Goal: Find contact information: Find contact information

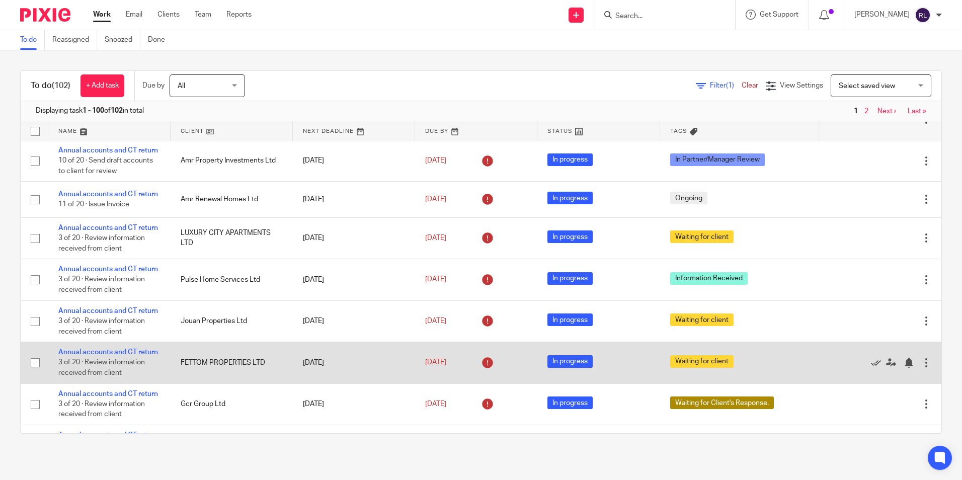
scroll to position [374, 0]
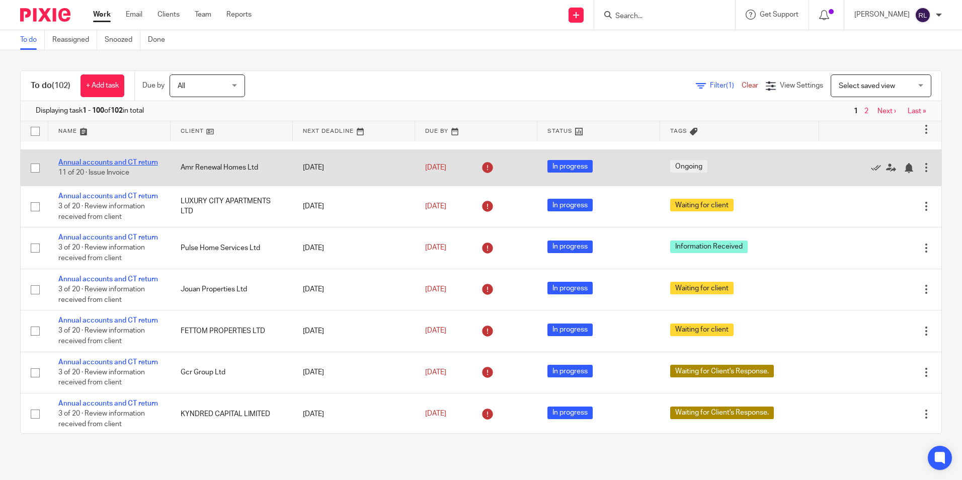
click at [99, 166] on link "Annual accounts and CT return" at bounding box center [108, 162] width 100 height 7
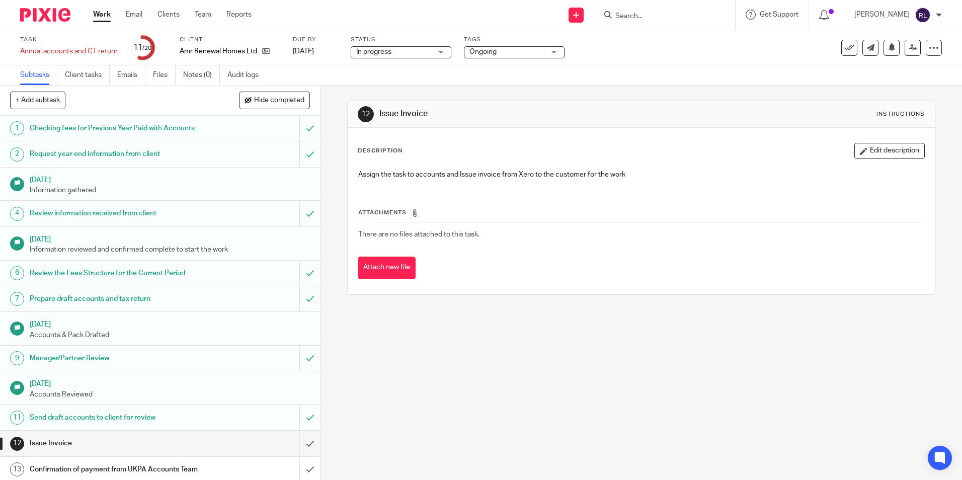
scroll to position [201, 0]
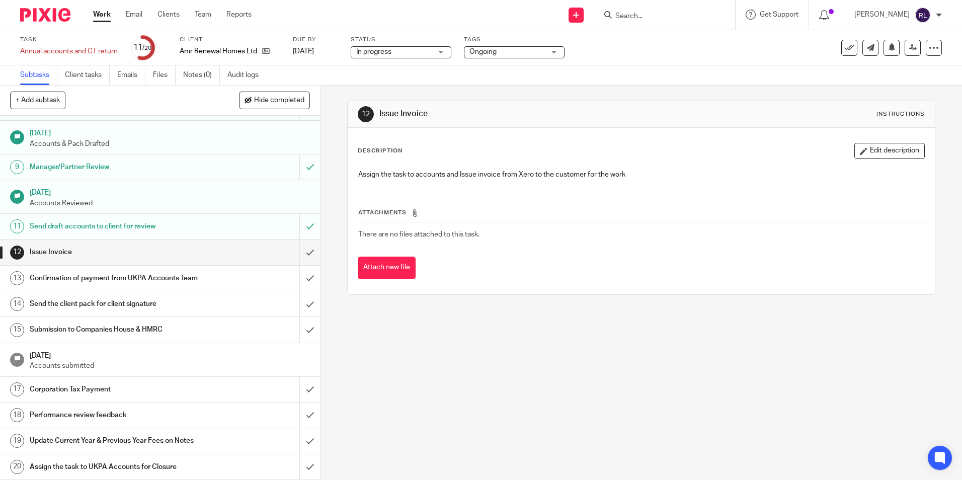
click at [165, 303] on h1 "Send the client pack for client signature" at bounding box center [116, 303] width 173 height 15
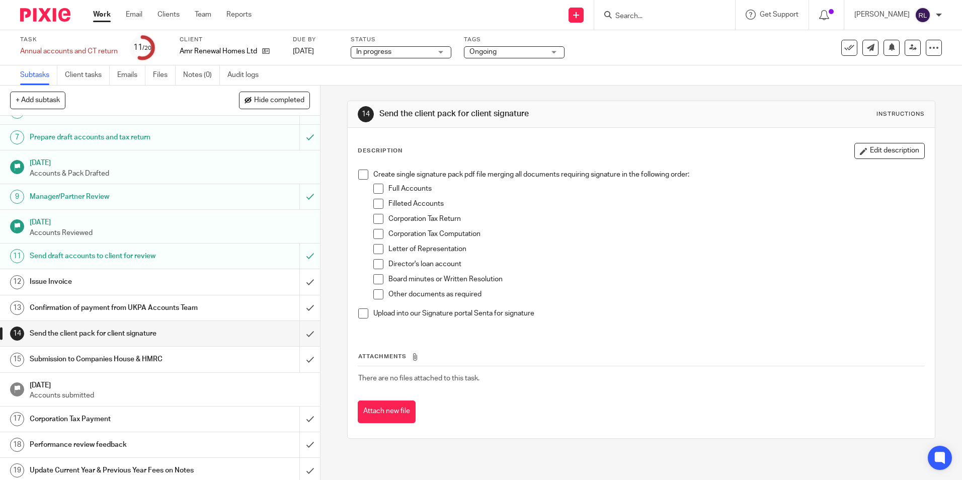
scroll to position [201, 0]
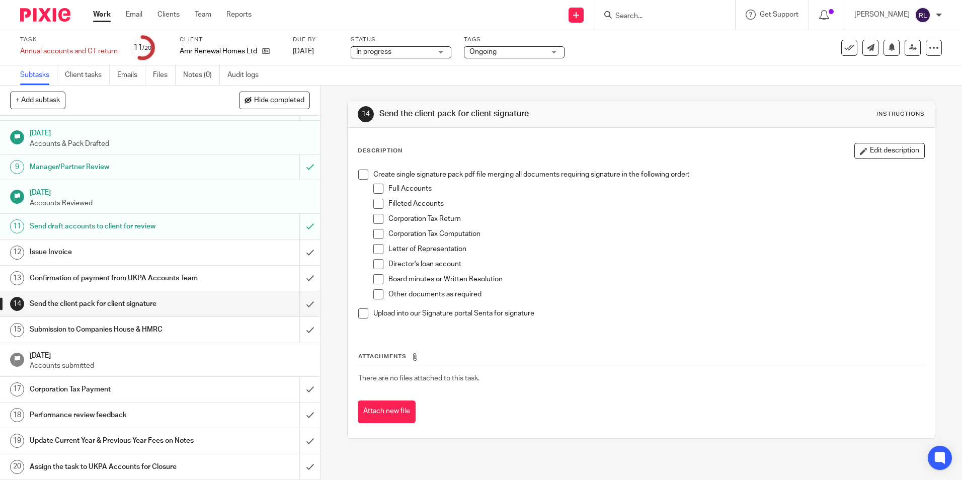
click at [187, 271] on h1 "Confirmation of payment from UKPA Accounts Team" at bounding box center [116, 278] width 173 height 15
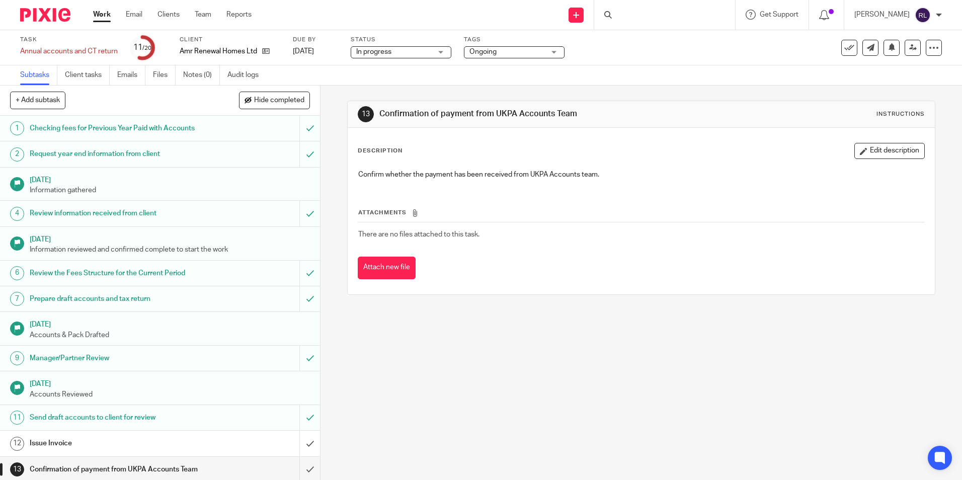
scroll to position [201, 0]
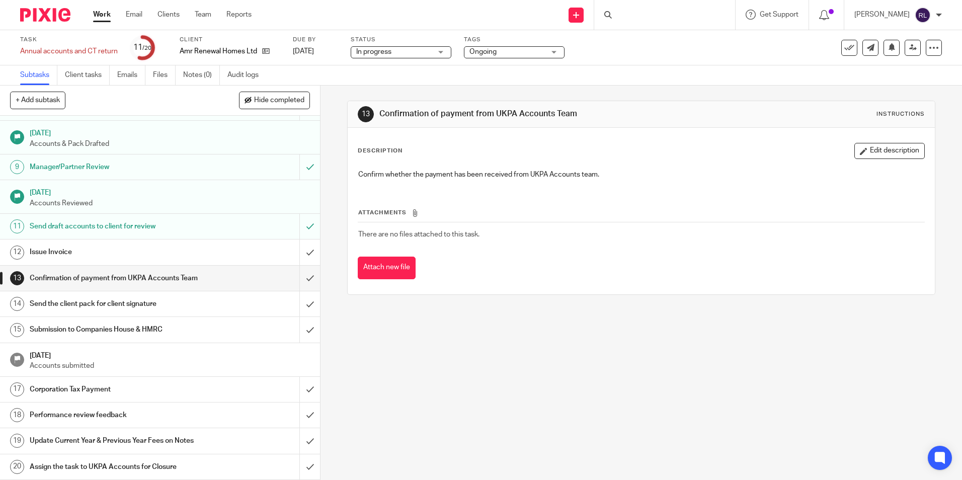
click at [144, 306] on h1 "Send the client pack for client signature" at bounding box center [116, 303] width 173 height 15
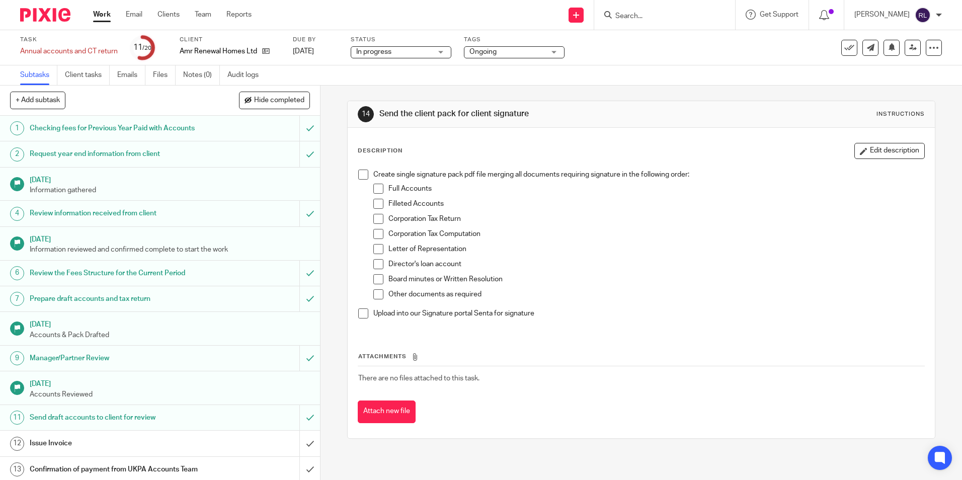
scroll to position [201, 0]
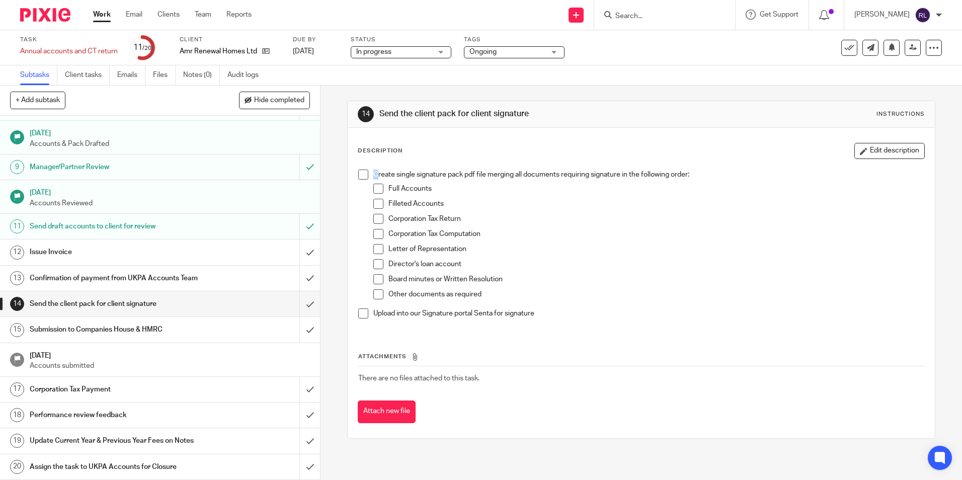
drag, startPoint x: 373, startPoint y: 173, endPoint x: 364, endPoint y: 171, distance: 9.4
click at [364, 171] on li "Create single signature pack pdf file merging all documents requiring signature…" at bounding box center [640, 239] width 565 height 139
drag, startPoint x: 364, startPoint y: 171, endPoint x: 414, endPoint y: 173, distance: 50.4
click at [414, 173] on p "Create single signature pack pdf file merging all documents requiring signature…" at bounding box center [648, 175] width 550 height 10
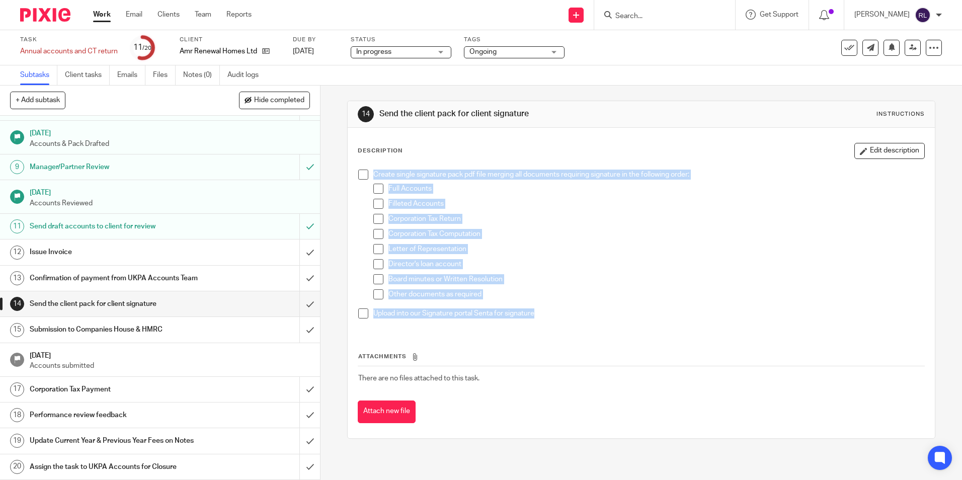
drag, startPoint x: 371, startPoint y: 175, endPoint x: 537, endPoint y: 323, distance: 222.6
click at [537, 323] on ul "Create single signature pack pdf file merging all documents requiring signature…" at bounding box center [640, 247] width 565 height 154
drag, startPoint x: 537, startPoint y: 323, endPoint x: 534, endPoint y: 314, distance: 9.5
click at [534, 314] on p "Upload into our Signature portal Senta for signature" at bounding box center [648, 313] width 550 height 10
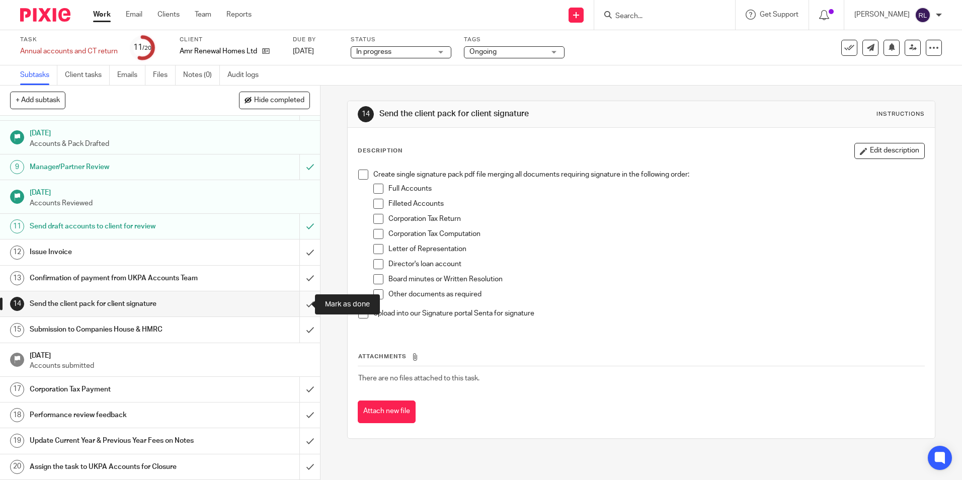
click at [301, 305] on input "submit" at bounding box center [160, 303] width 320 height 25
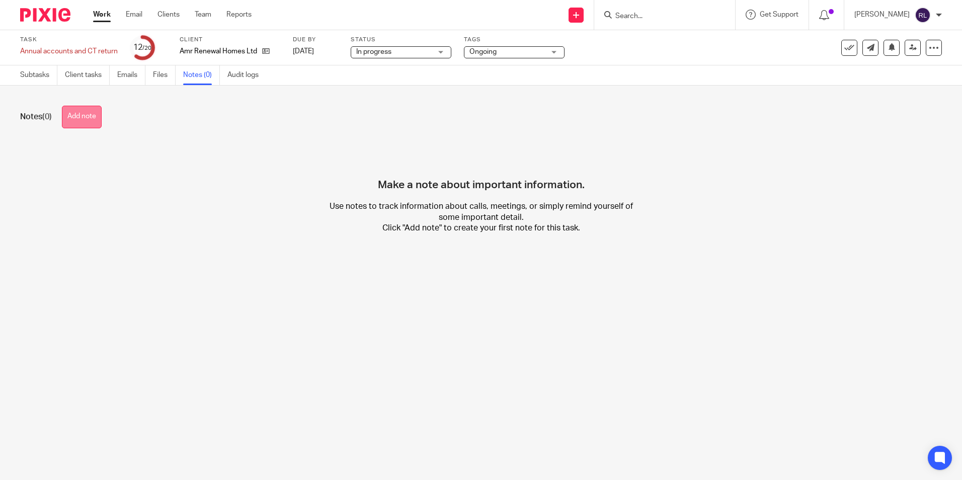
click at [76, 123] on button "Add note" at bounding box center [82, 117] width 40 height 23
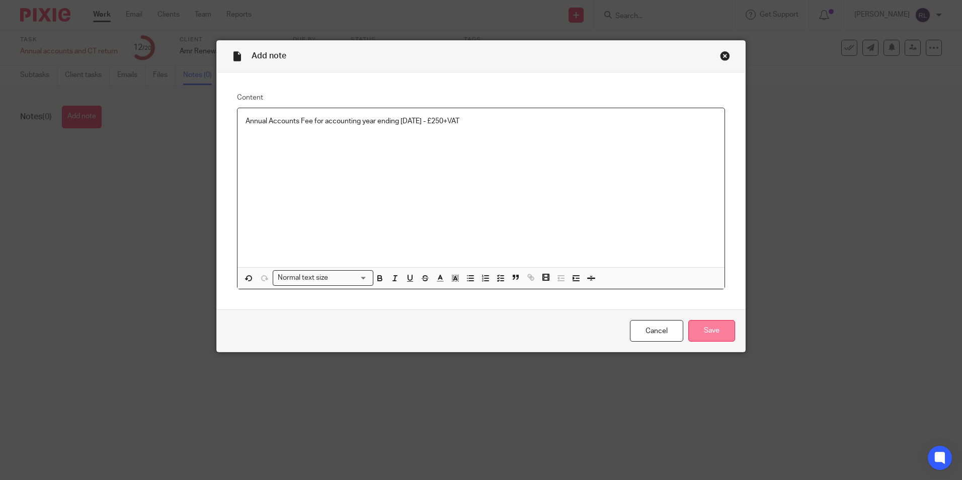
click at [697, 322] on input "Save" at bounding box center [711, 331] width 47 height 22
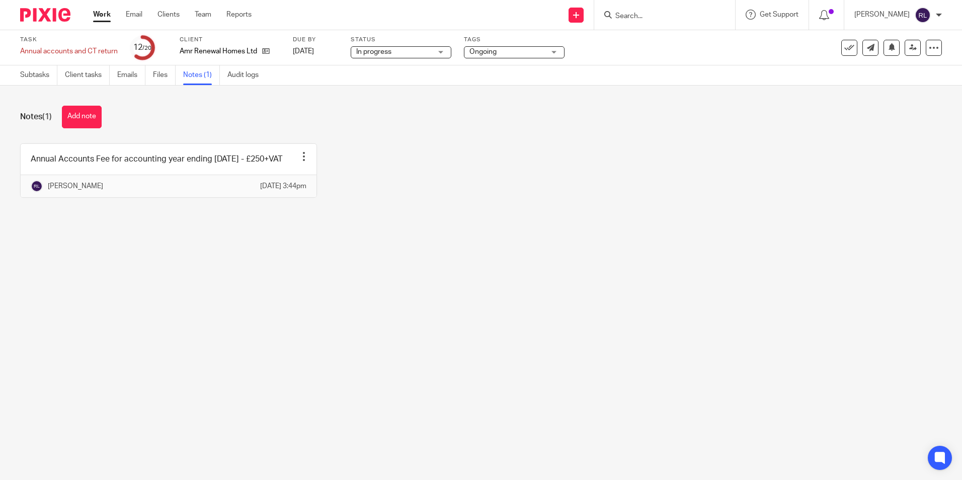
click at [645, 21] on input "Search" at bounding box center [659, 16] width 91 height 9
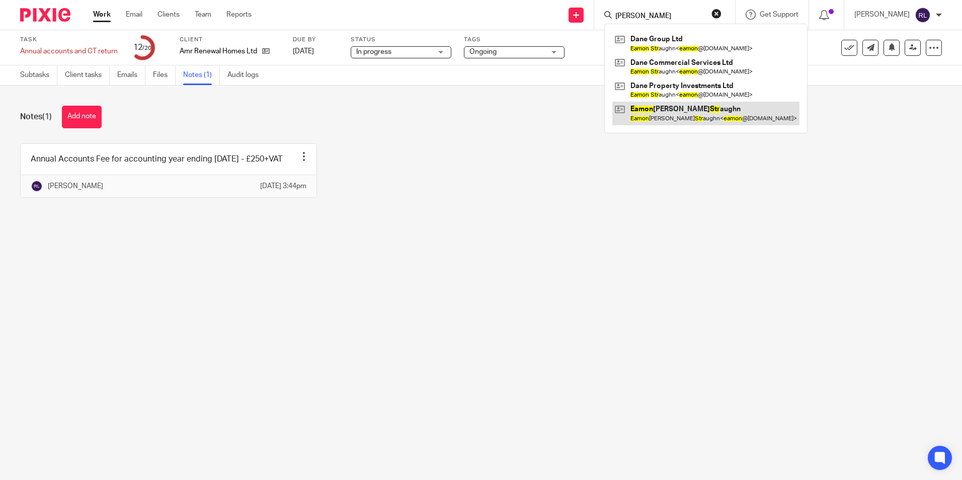
type input "[PERSON_NAME]"
click at [717, 113] on link at bounding box center [705, 113] width 187 height 23
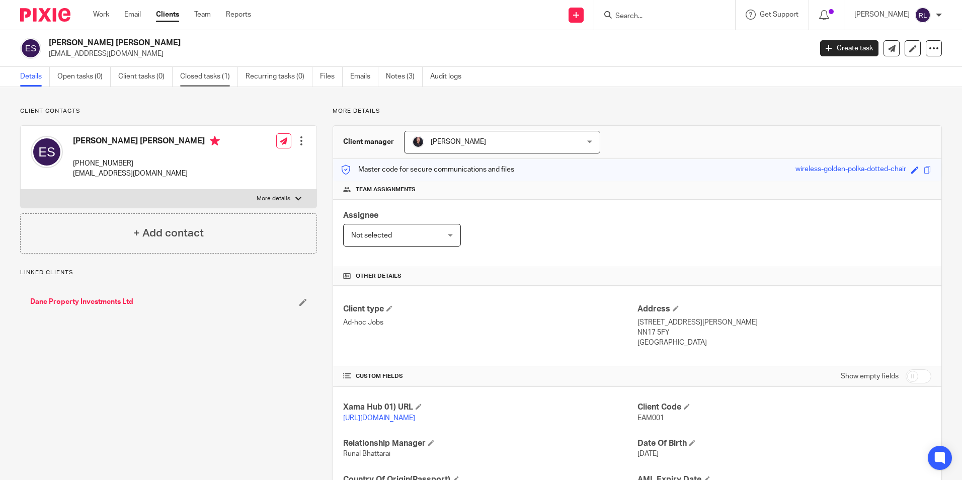
click at [211, 79] on link "Closed tasks (1)" at bounding box center [209, 77] width 58 height 20
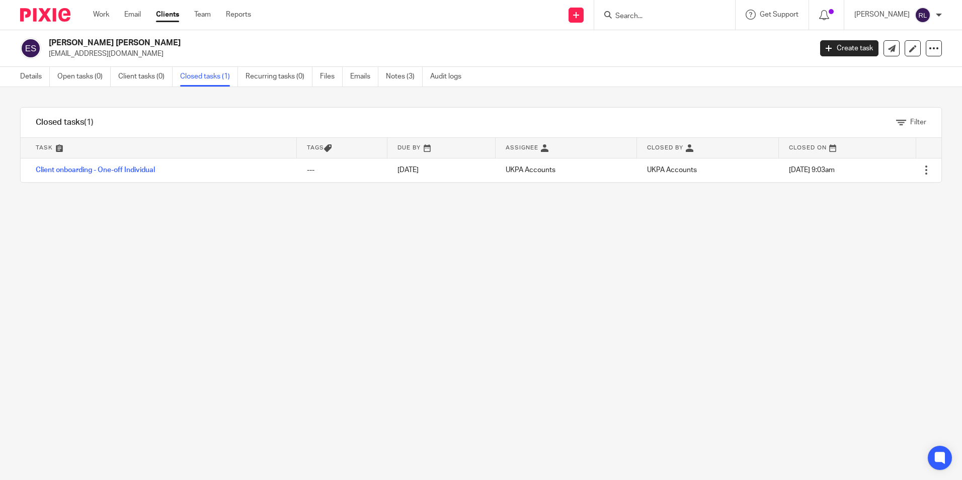
drag, startPoint x: 75, startPoint y: 44, endPoint x: 144, endPoint y: 44, distance: 68.9
click at [144, 44] on h2 "[PERSON_NAME] [PERSON_NAME]" at bounding box center [351, 43] width 605 height 11
drag, startPoint x: 144, startPoint y: 44, endPoint x: 187, endPoint y: 96, distance: 66.9
click at [184, 97] on div "Filter tasks Only show tasks matching all of these conditions 1 Task name Is Is…" at bounding box center [481, 283] width 962 height 393
click at [86, 76] on link "Open tasks (0)" at bounding box center [83, 77] width 53 height 20
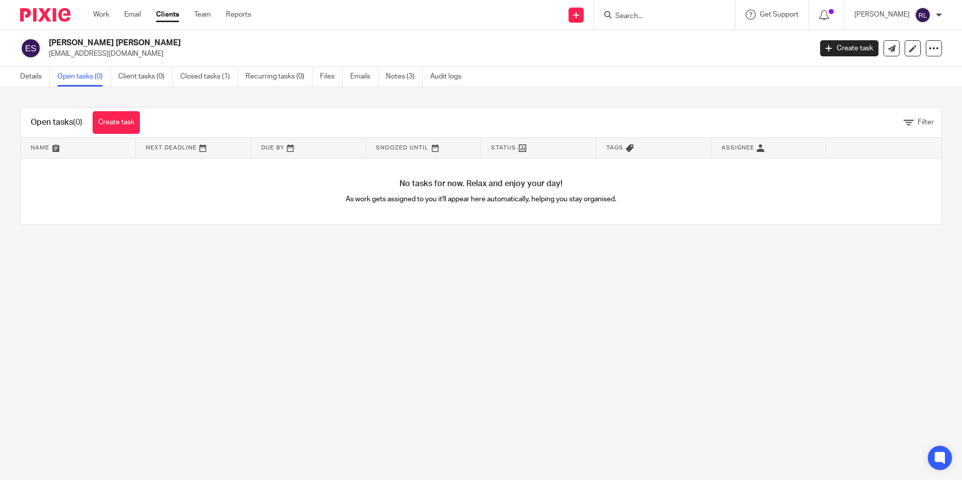
drag, startPoint x: 131, startPoint y: 56, endPoint x: 47, endPoint y: 56, distance: 84.0
click at [47, 56] on div "[PERSON_NAME] Straughn [EMAIL_ADDRESS][DOMAIN_NAME]" at bounding box center [412, 48] width 785 height 21
copy p "[EMAIL_ADDRESS][DOMAIN_NAME]"
drag, startPoint x: 613, startPoint y: 198, endPoint x: 648, endPoint y: 204, distance: 36.3
click at [648, 204] on p "As work gets assigned to you it'll appear here automatically, helping you stay …" at bounding box center [481, 199] width 460 height 10
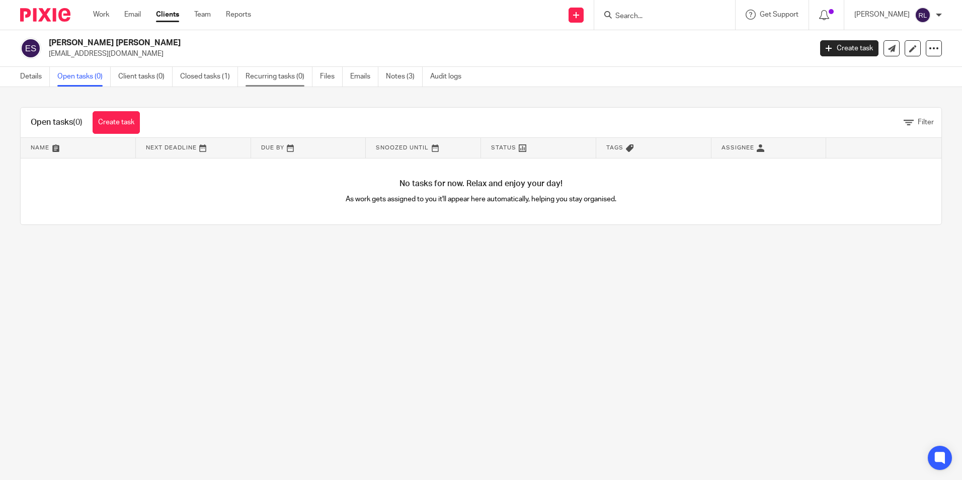
click at [290, 80] on link "Recurring tasks (0)" at bounding box center [278, 77] width 67 height 20
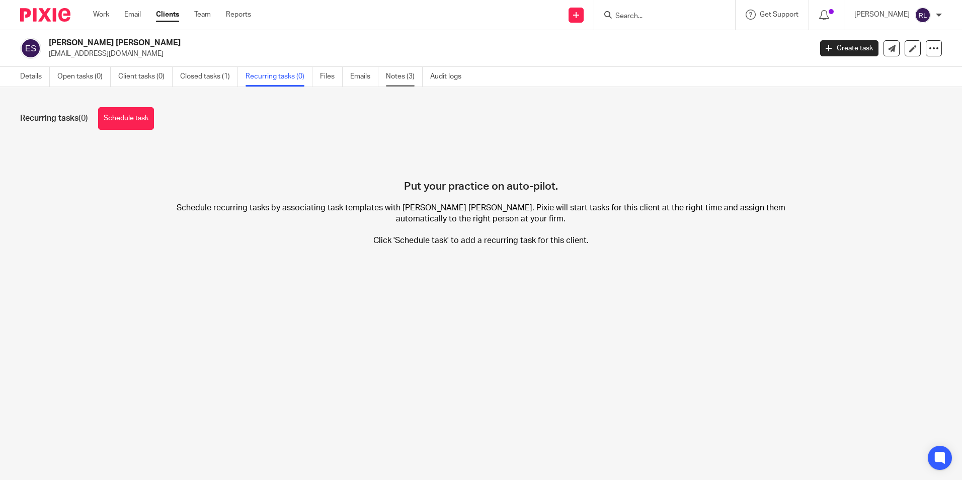
click at [405, 74] on link "Notes (3)" at bounding box center [404, 77] width 37 height 20
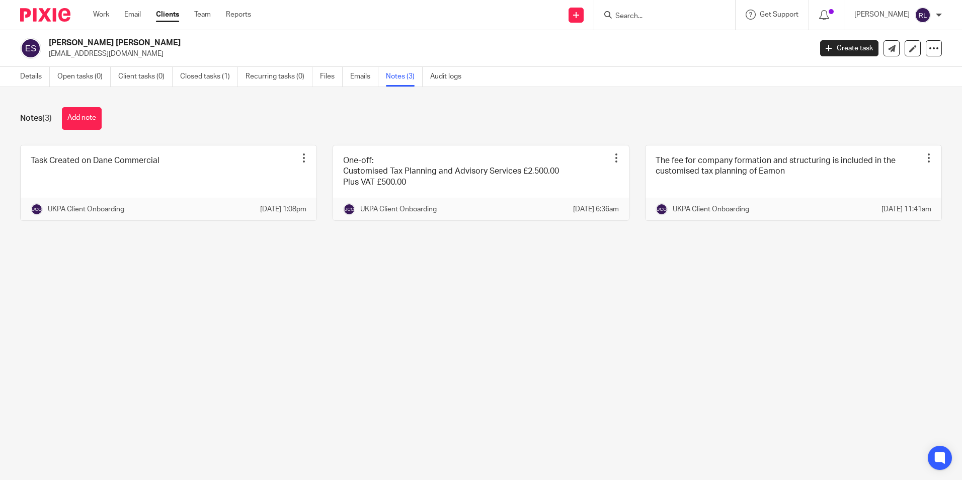
drag, startPoint x: 47, startPoint y: 41, endPoint x: 179, endPoint y: 47, distance: 132.4
click at [179, 47] on div "Eamon Scoville Dacosta Straughn eamon@daneproperty.co.uk" at bounding box center [412, 48] width 785 height 21
click at [179, 47] on h2 "[PERSON_NAME] [PERSON_NAME]" at bounding box center [351, 43] width 605 height 11
click at [319, 181] on div "One-off: Customised Tax Planning and Advisory Services £2,500.00 Plus VAT £500.…" at bounding box center [473, 183] width 312 height 76
drag, startPoint x: 319, startPoint y: 182, endPoint x: 334, endPoint y: 239, distance: 59.3
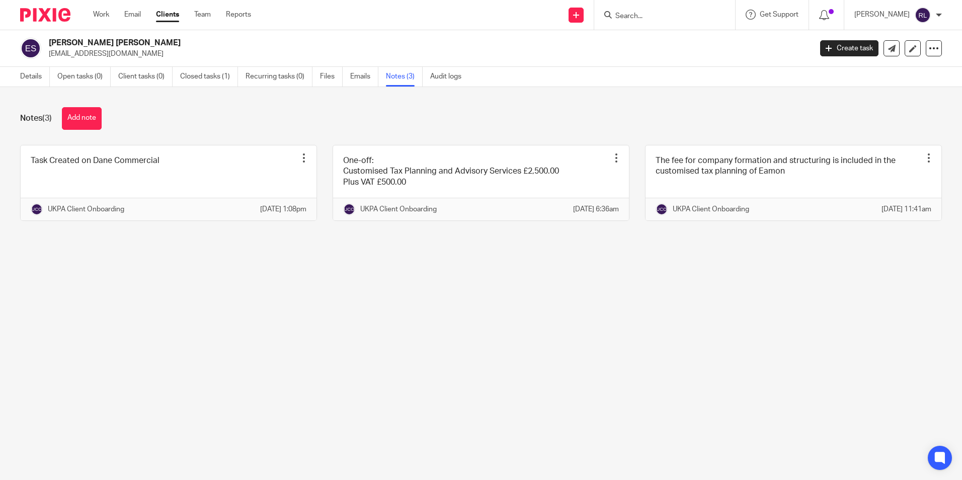
click at [334, 236] on div "Task Created on Dane Commercial Pin note Edit note Delete note UKPA Client Onbo…" at bounding box center [473, 190] width 937 height 91
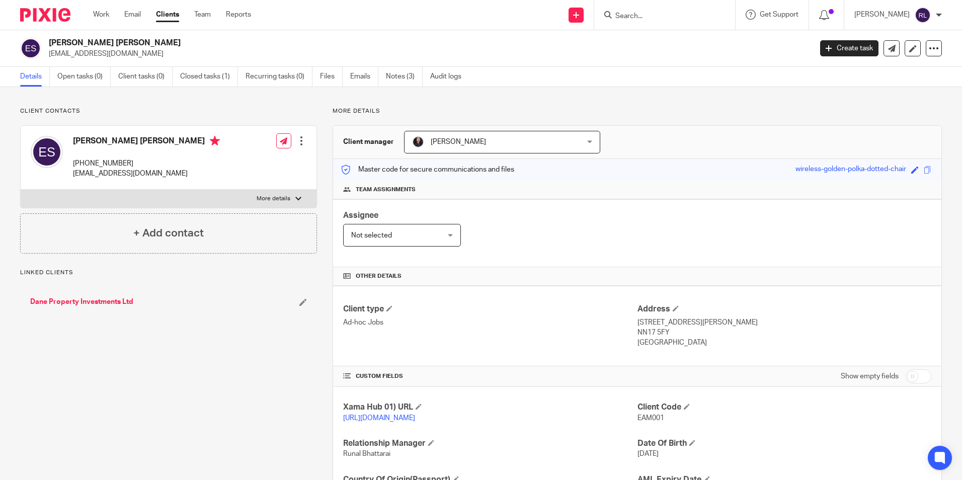
drag, startPoint x: 133, startPoint y: 164, endPoint x: 73, endPoint y: 165, distance: 59.9
click at [73, 165] on p "[PHONE_NUMBER]" at bounding box center [146, 163] width 147 height 10
copy p "[PHONE_NUMBER]"
